Goal: Understand process/instructions: Learn about a topic

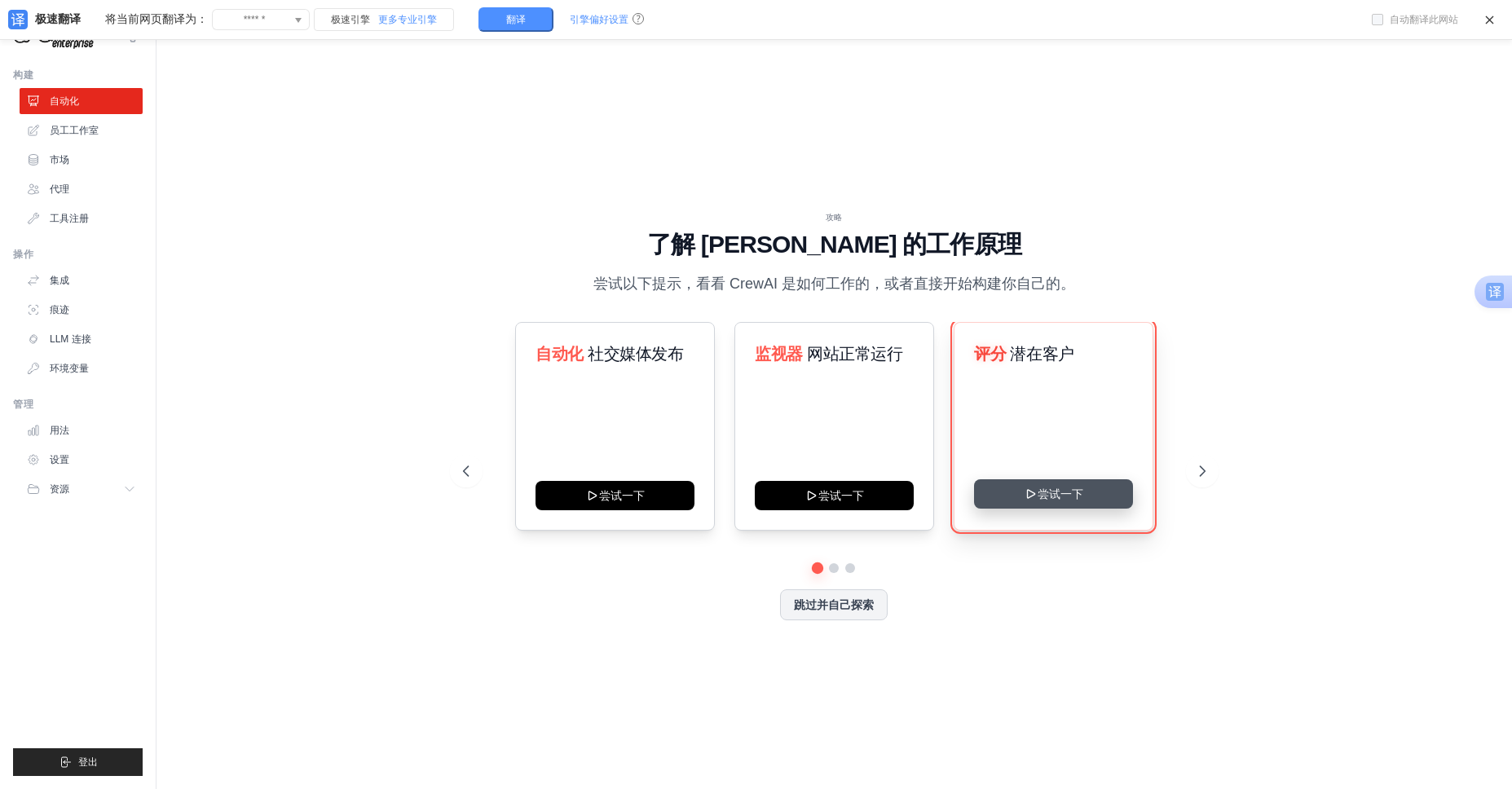
click at [1066, 497] on button "尝试一下" at bounding box center [1053, 494] width 159 height 29
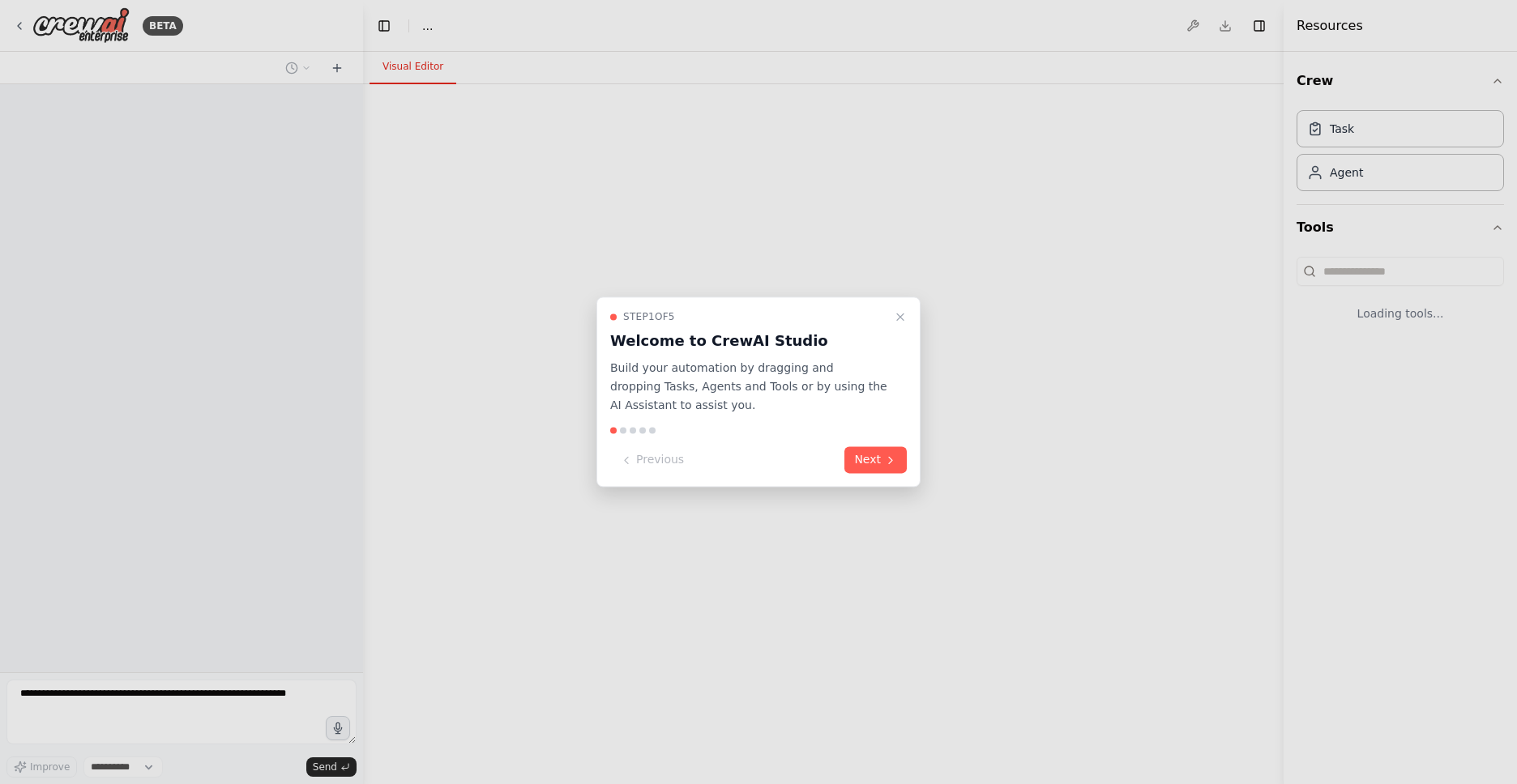
select select "****"
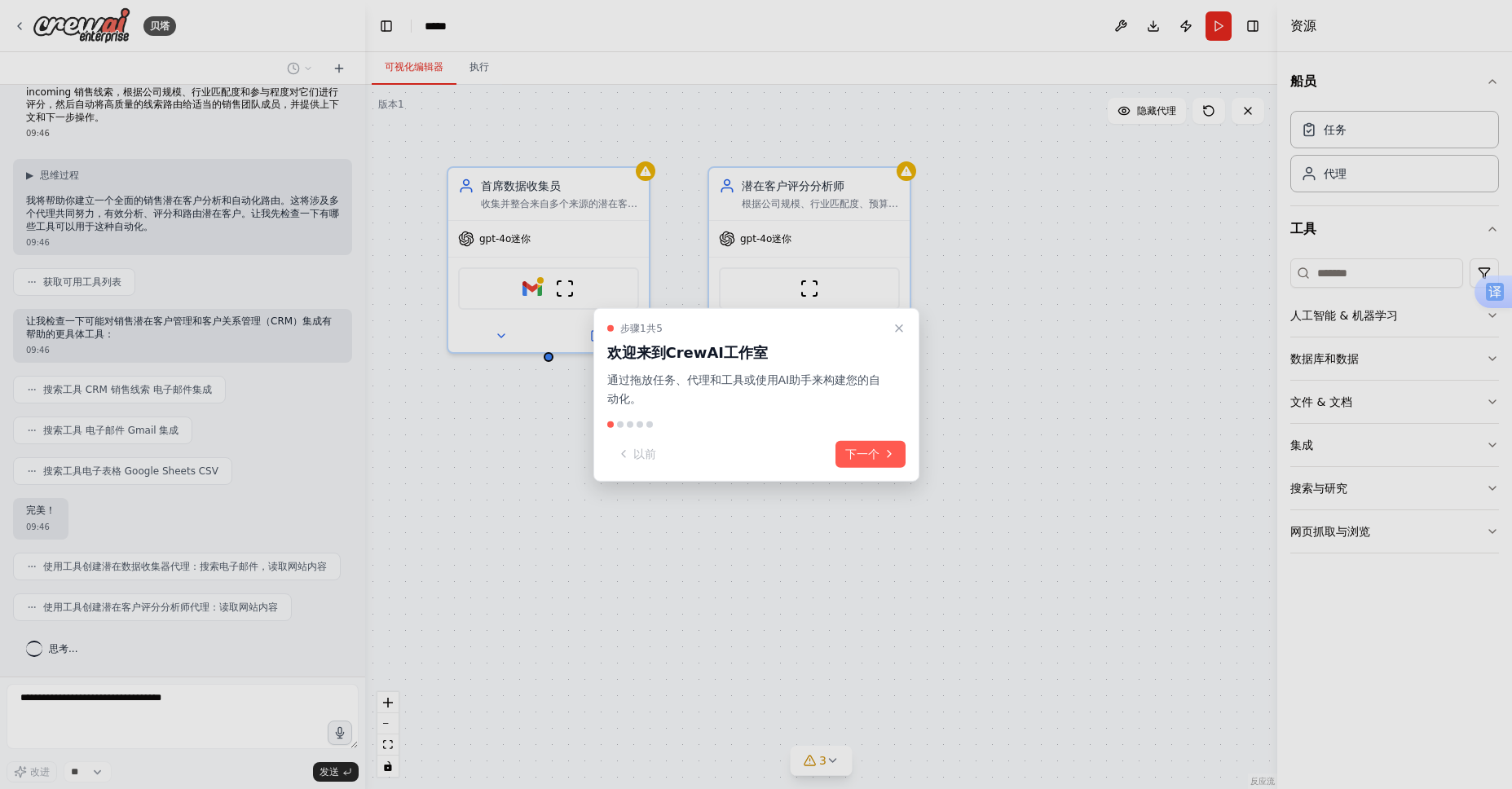
scroll to position [97, 0]
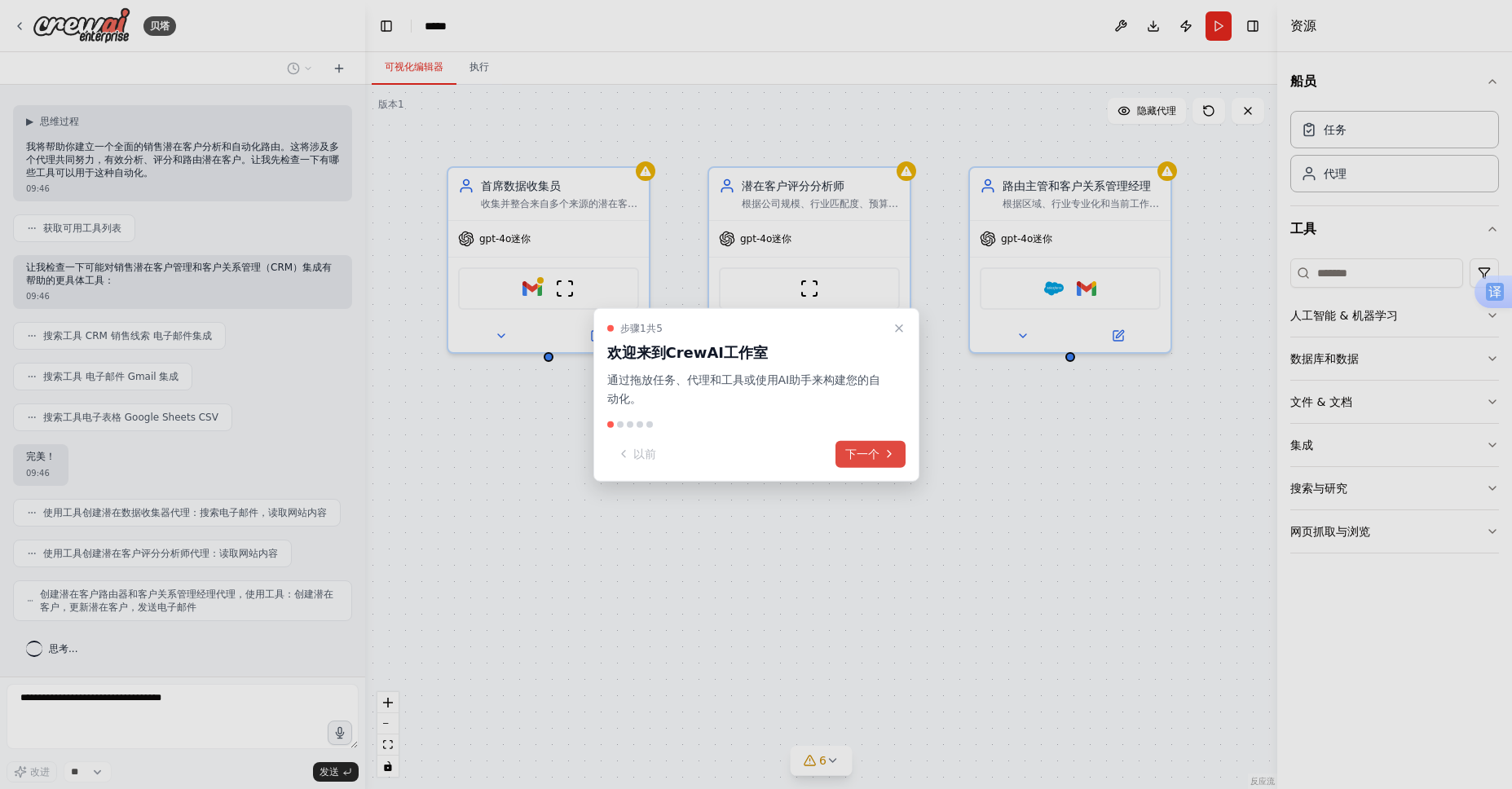
click at [875, 453] on font "下一个" at bounding box center [862, 453] width 34 height 13
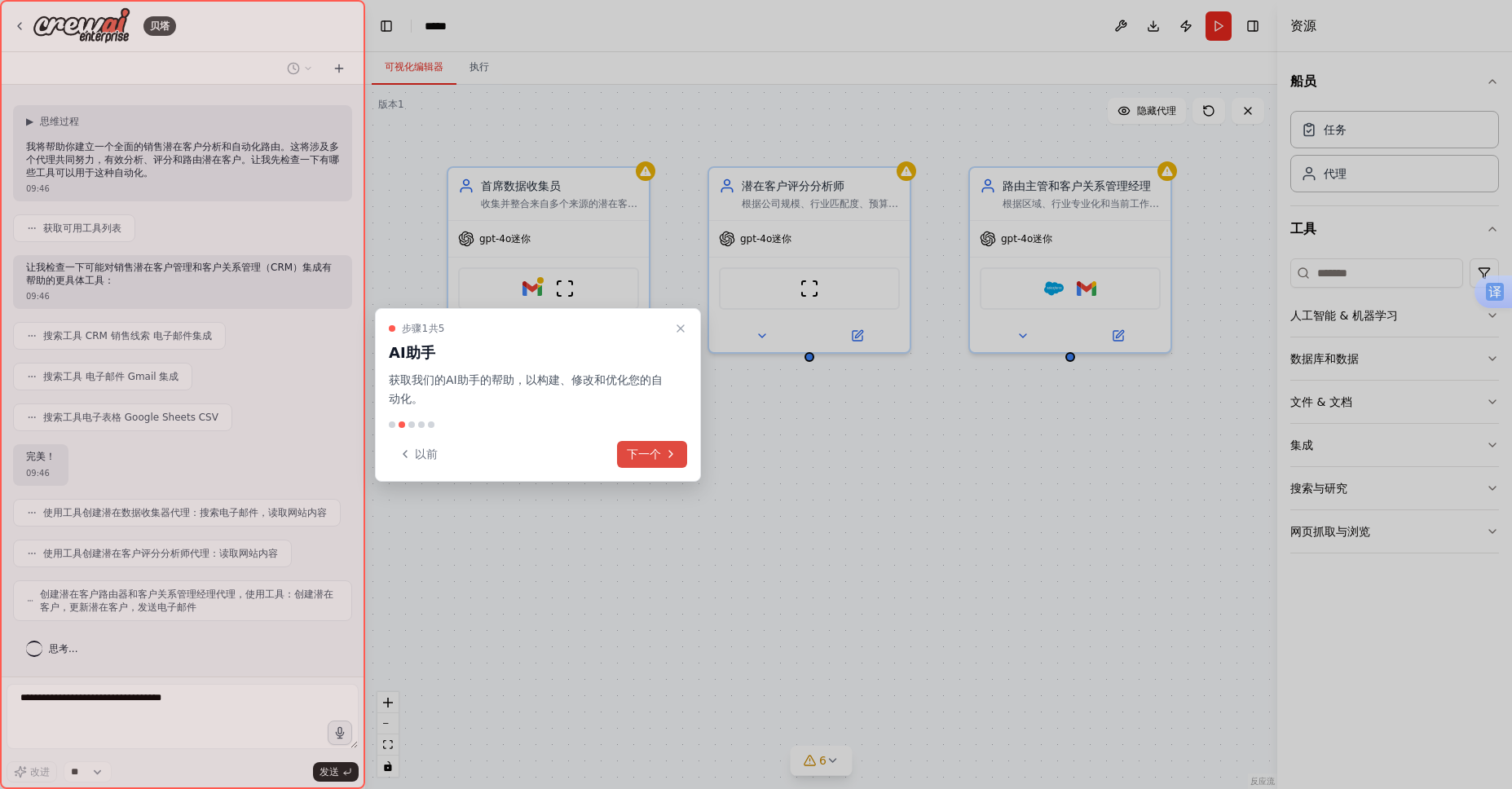
click at [653, 454] on font "下一个" at bounding box center [644, 454] width 34 height 13
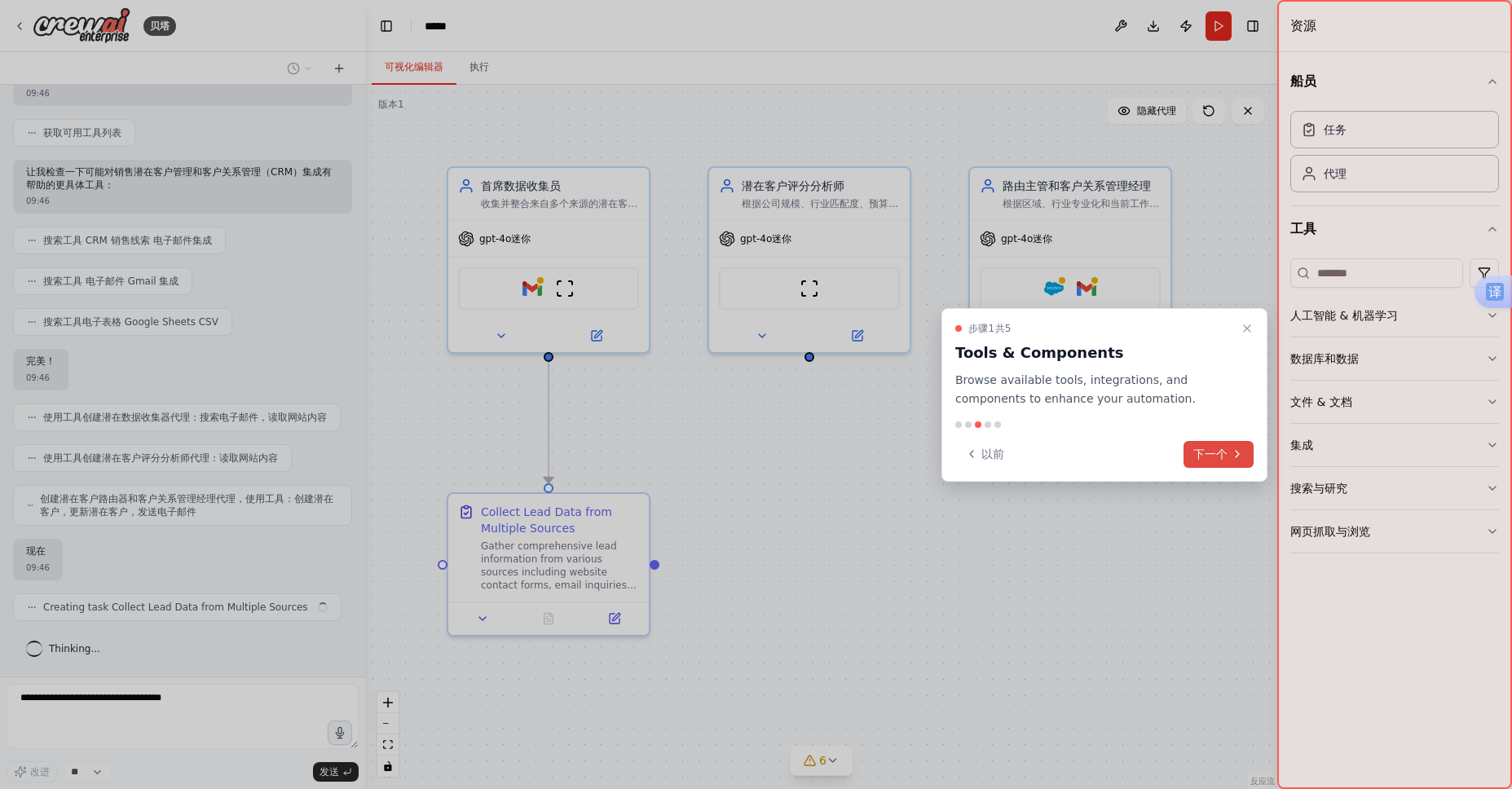
scroll to position [192, 0]
click at [1223, 448] on font "下一个" at bounding box center [1210, 454] width 34 height 13
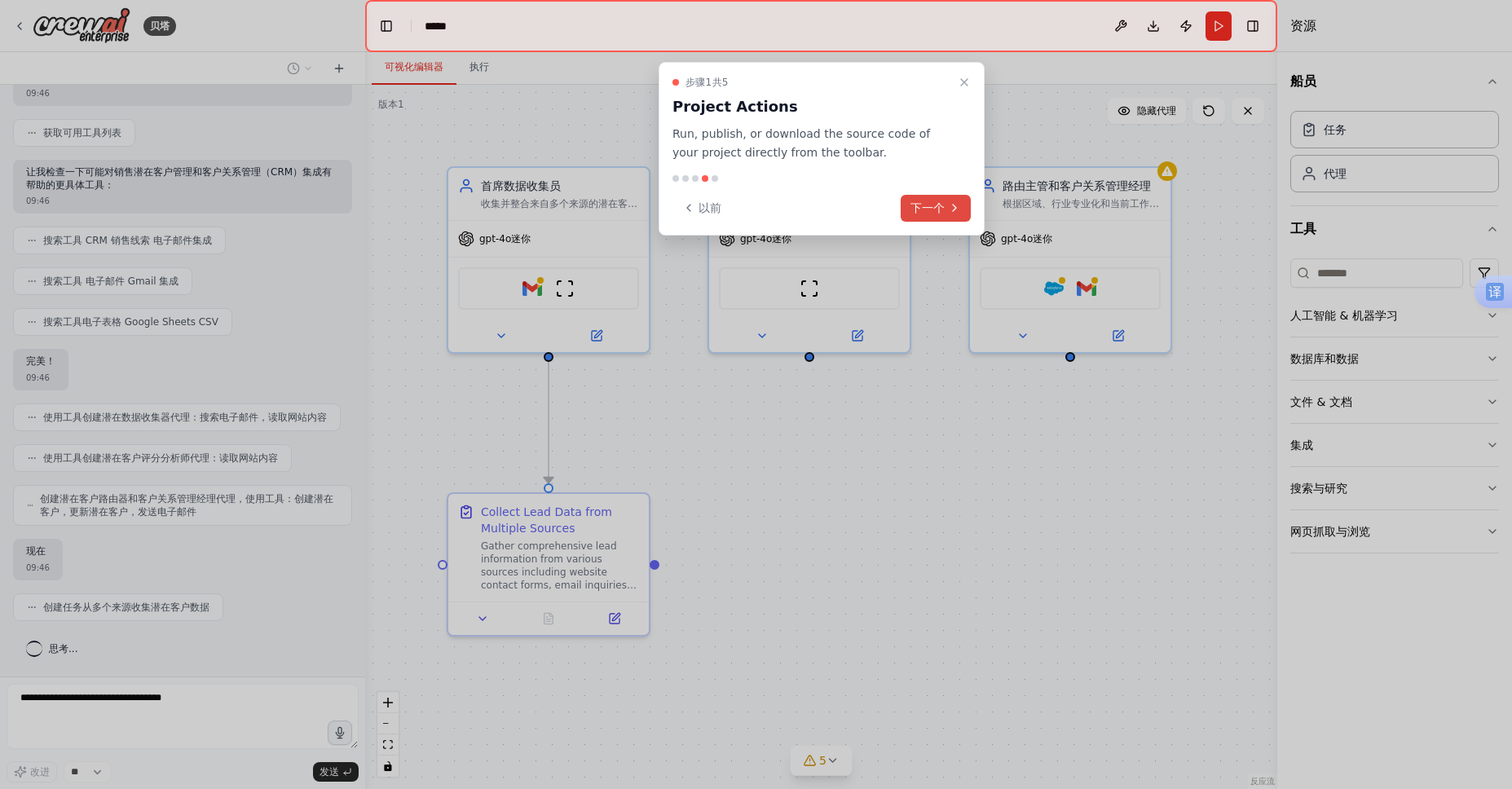
click at [927, 205] on div "步骤 1 共 5 Project Actions Run, publish, or download the source code of your proj…" at bounding box center [821, 149] width 326 height 174
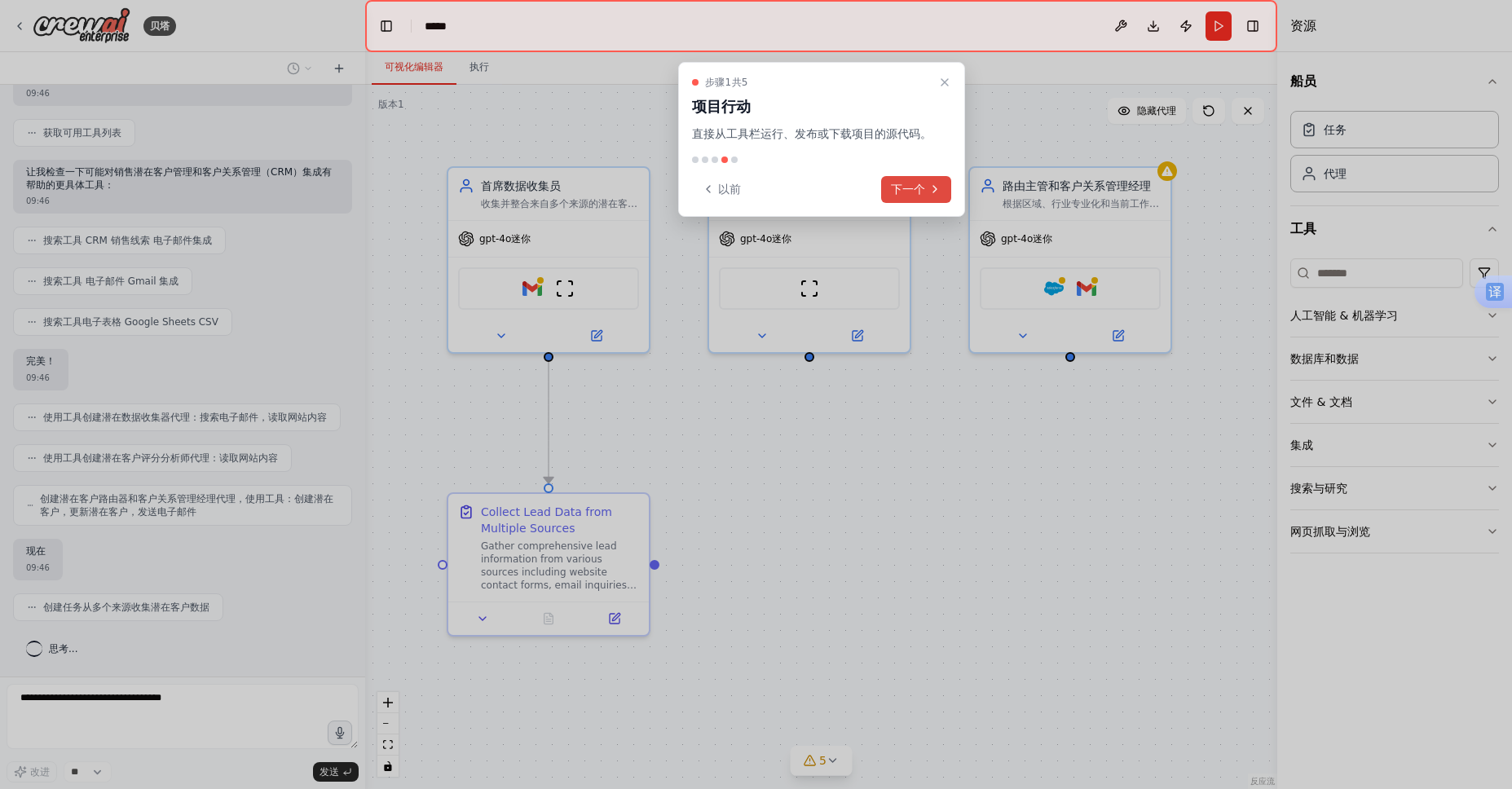
click at [927, 189] on button "下一个" at bounding box center [916, 189] width 70 height 27
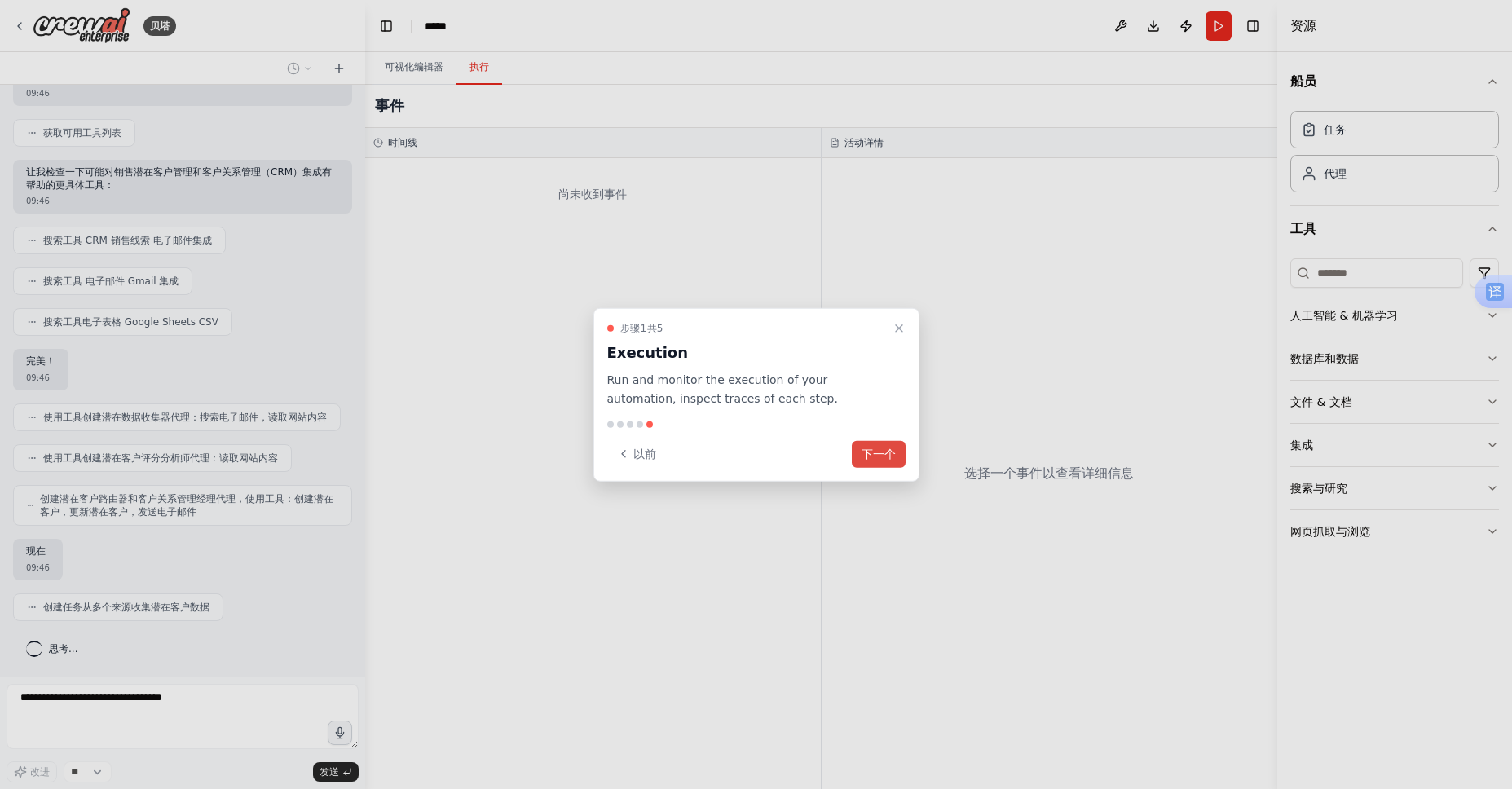
click at [889, 453] on font "下一个" at bounding box center [879, 453] width 34 height 13
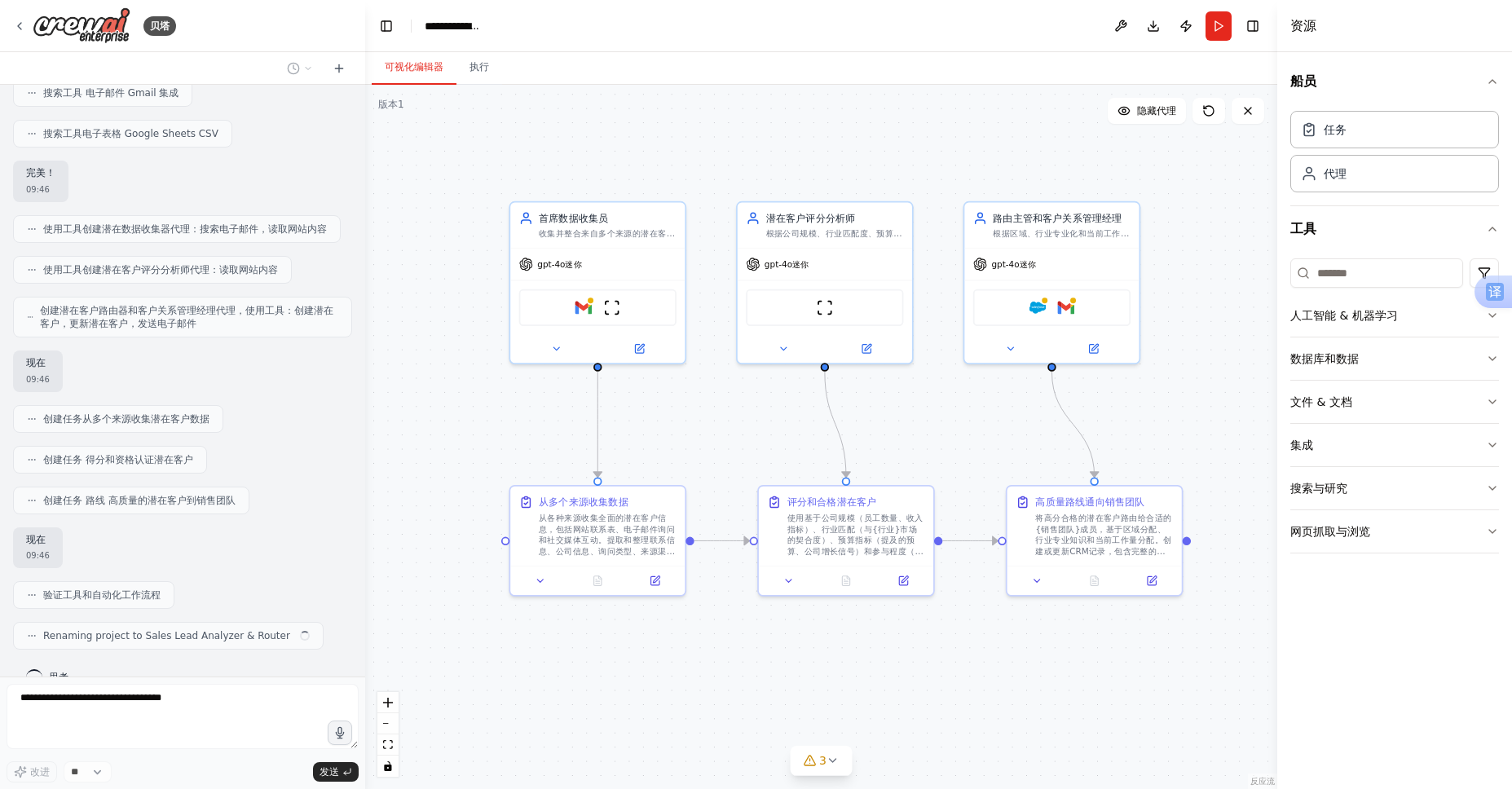
scroll to position [409, 0]
